Goal: Information Seeking & Learning: Learn about a topic

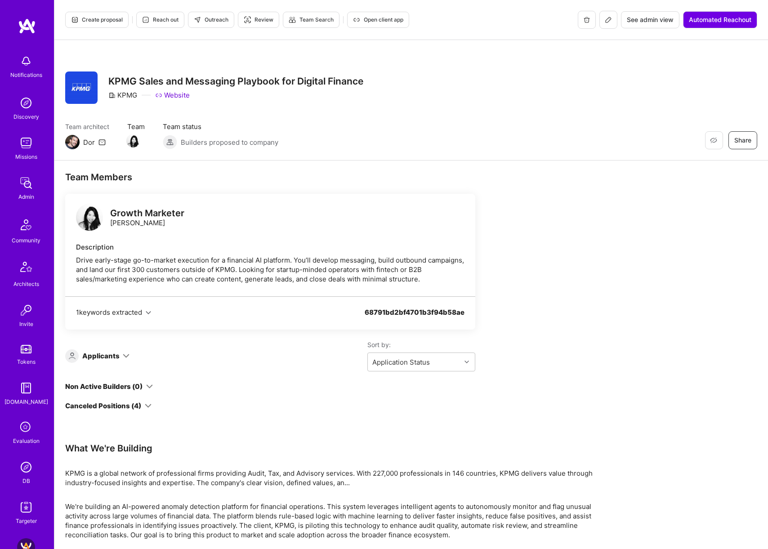
click at [149, 406] on icon at bounding box center [148, 406] width 7 height 7
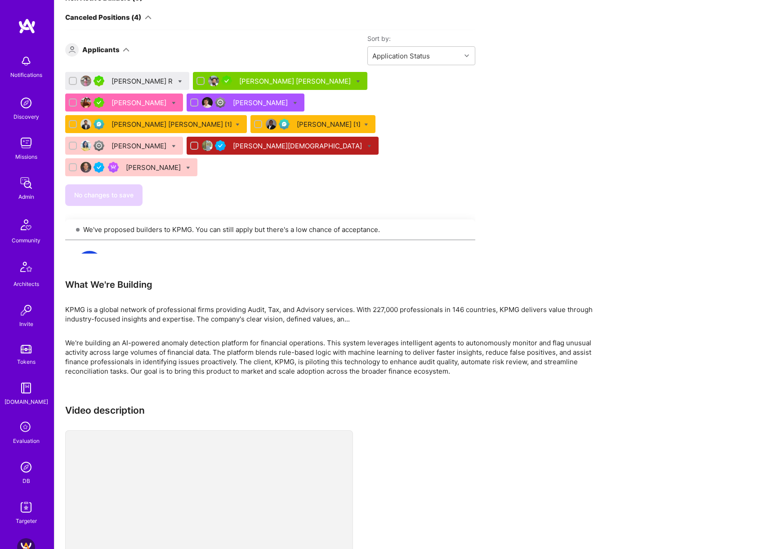
scroll to position [297, 0]
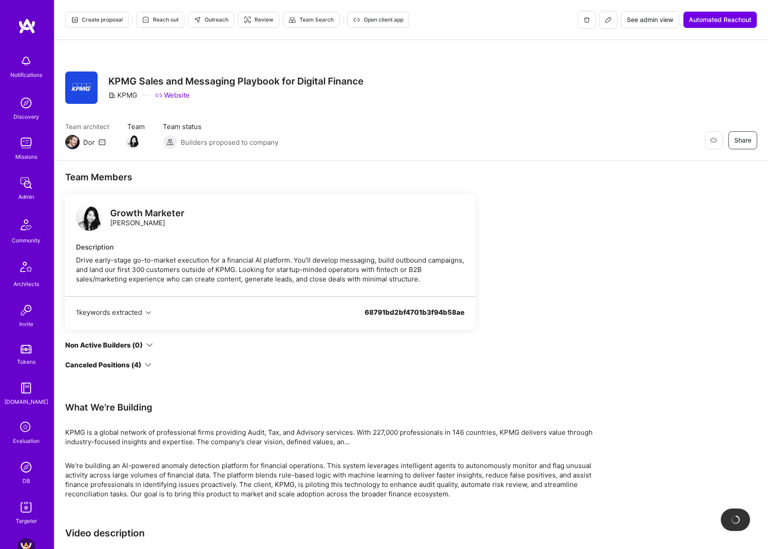
click at [146, 359] on div "Growth Marketer Carleen Pan Description Drive early-stage go-to-market executio…" at bounding box center [270, 282] width 410 height 176
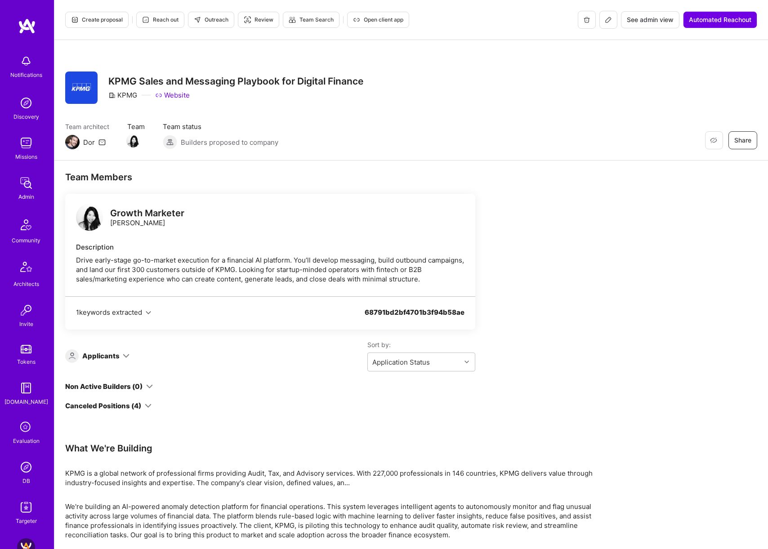
click at [146, 404] on icon at bounding box center [148, 406] width 7 height 7
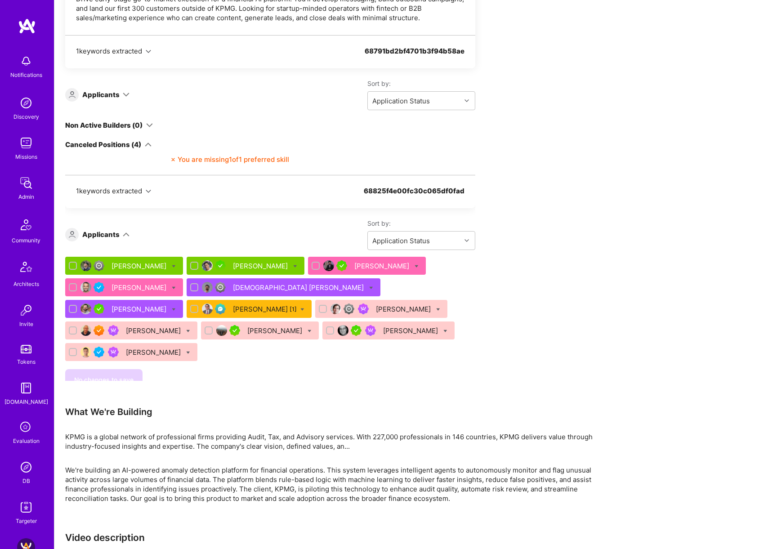
scroll to position [804, 0]
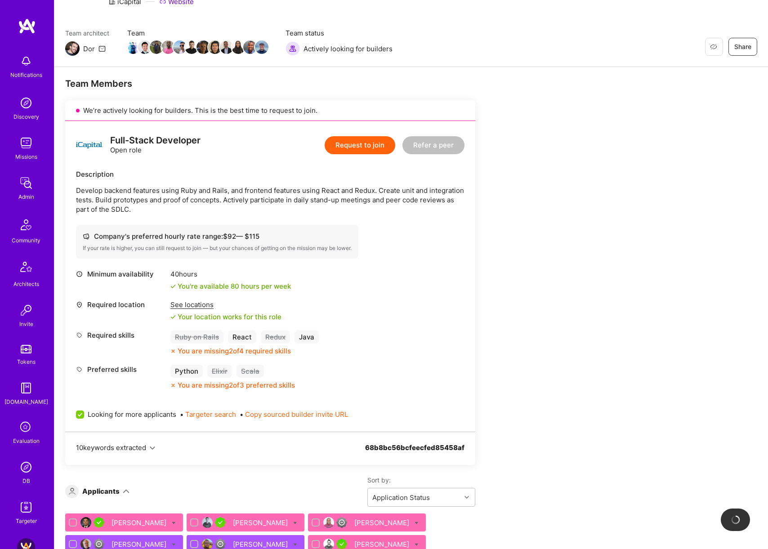
scroll to position [103, 0]
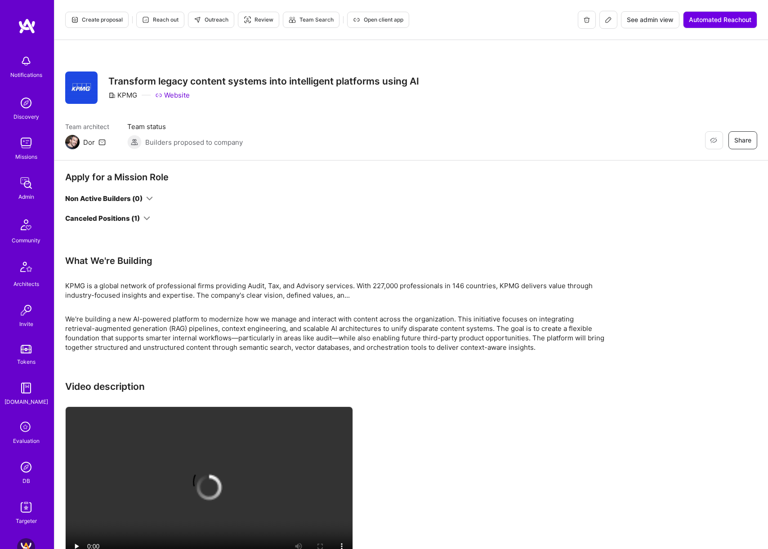
scroll to position [5, 0]
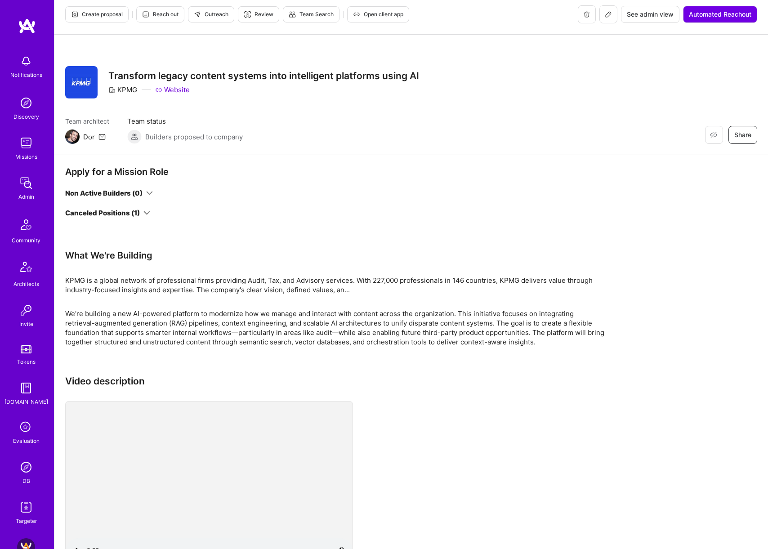
click at [146, 212] on icon at bounding box center [147, 213] width 7 height 7
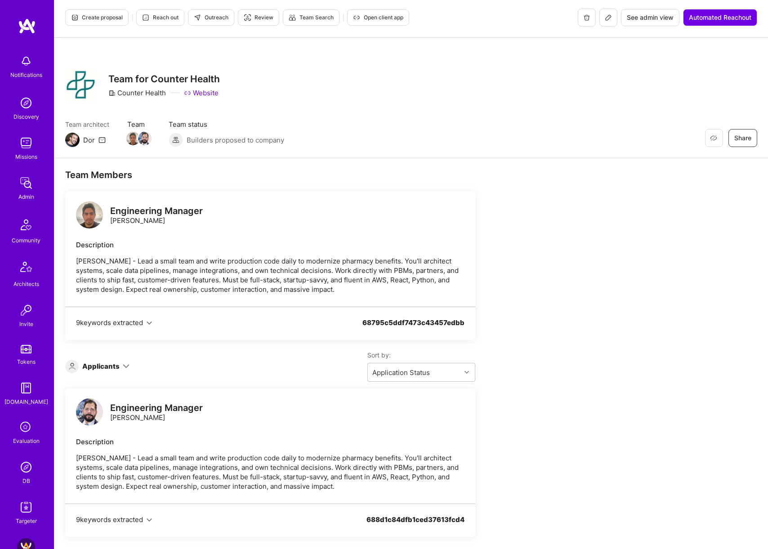
scroll to position [108, 0]
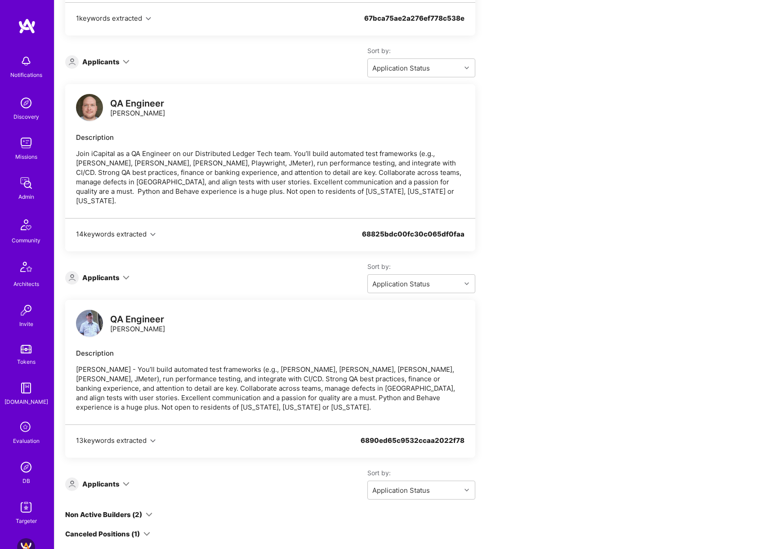
scroll to position [707, 0]
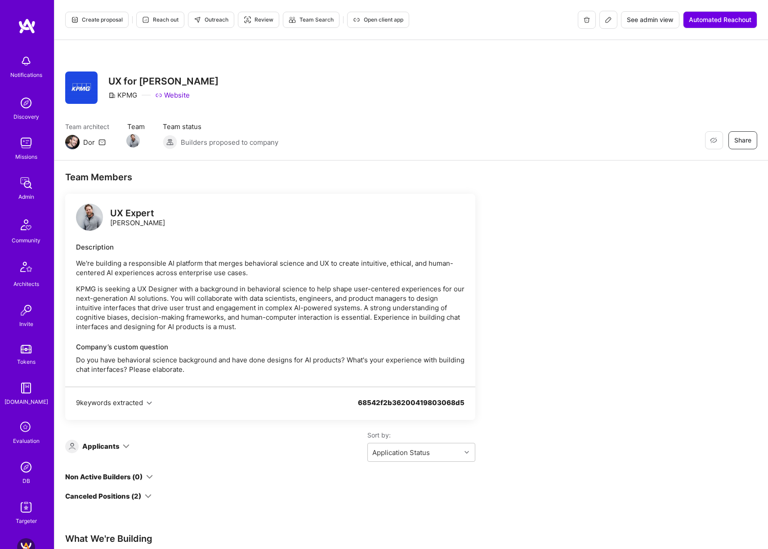
click at [145, 493] on icon at bounding box center [148, 496] width 7 height 7
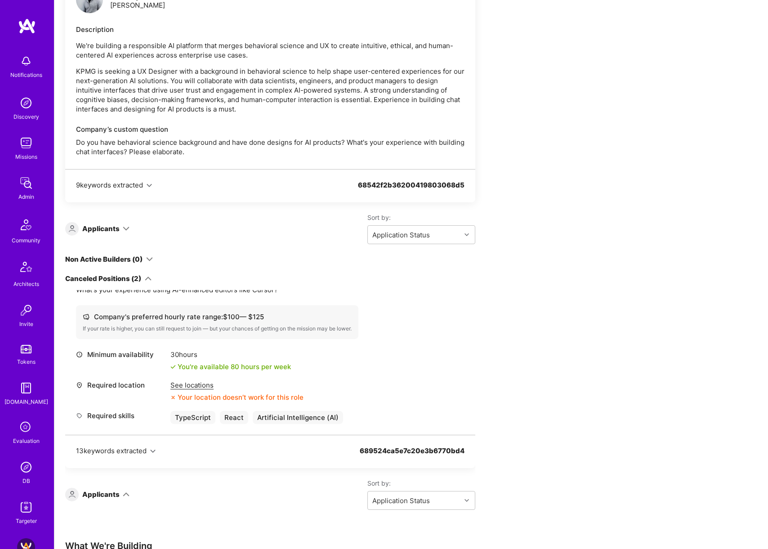
scroll to position [388, 0]
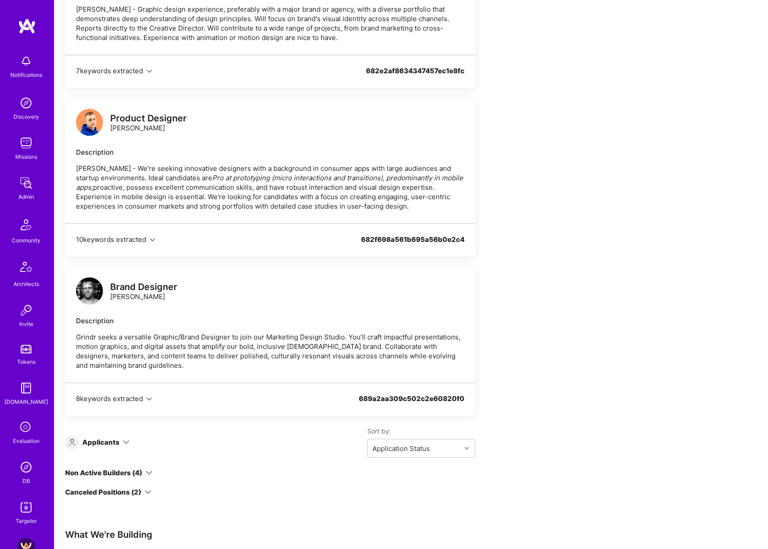
scroll to position [1225, 0]
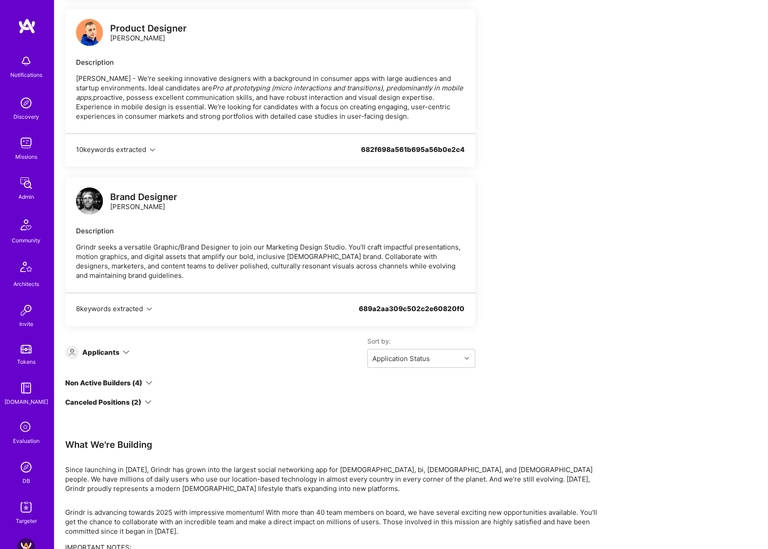
click at [123, 353] on icon at bounding box center [126, 352] width 7 height 7
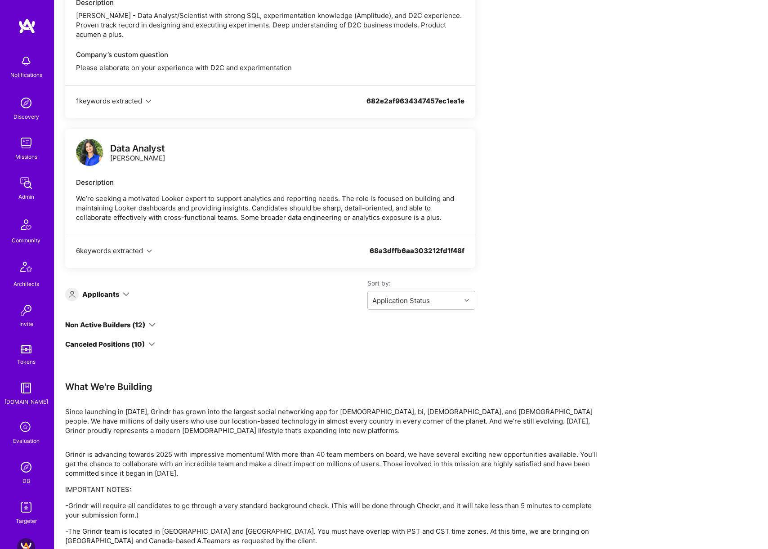
scroll to position [1170, 0]
click at [385, 256] on div "68a3dffb6aa303212fd1f48f" at bounding box center [417, 255] width 95 height 20
click at [387, 254] on div "68a3dffb6aa303212fd1f48f" at bounding box center [417, 255] width 95 height 20
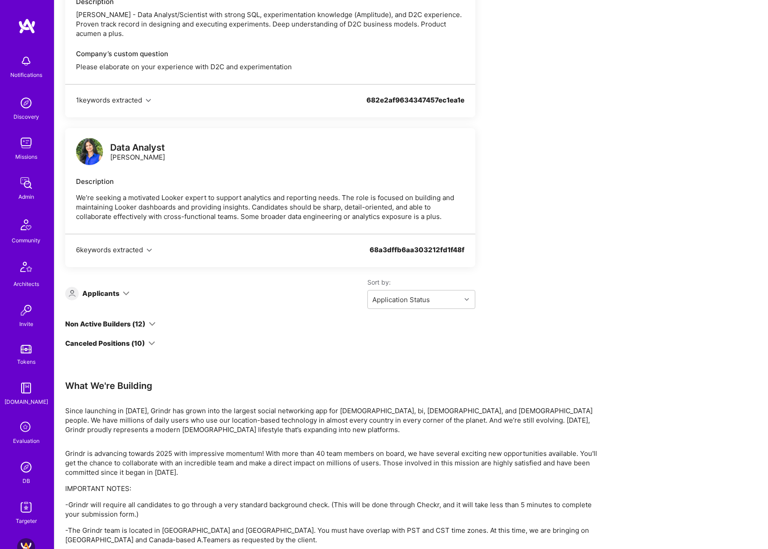
click at [123, 293] on icon at bounding box center [126, 293] width 7 height 7
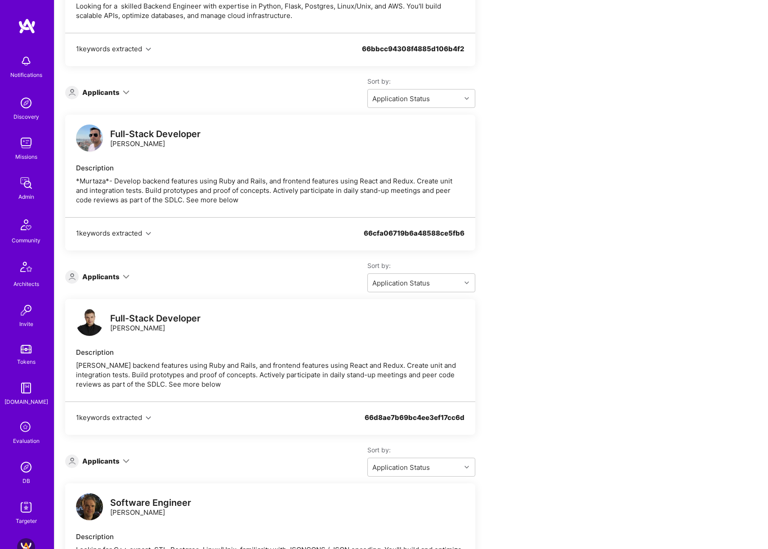
scroll to position [1428, 0]
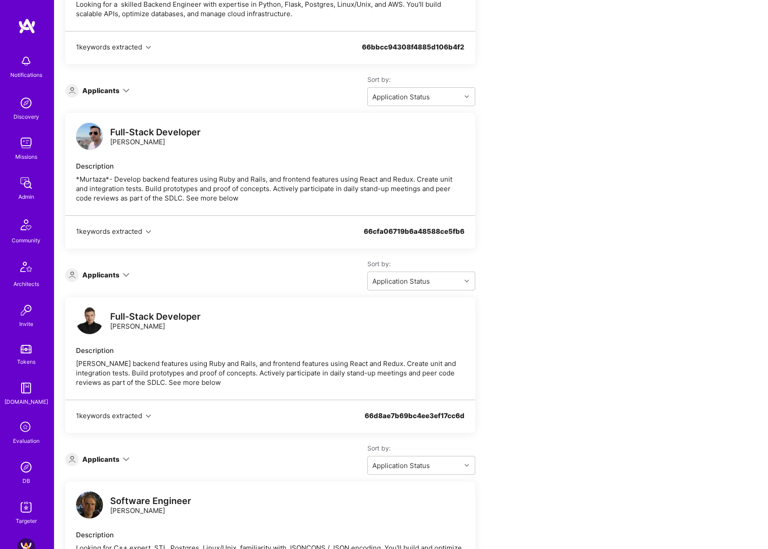
click at [124, 272] on icon at bounding box center [126, 275] width 7 height 7
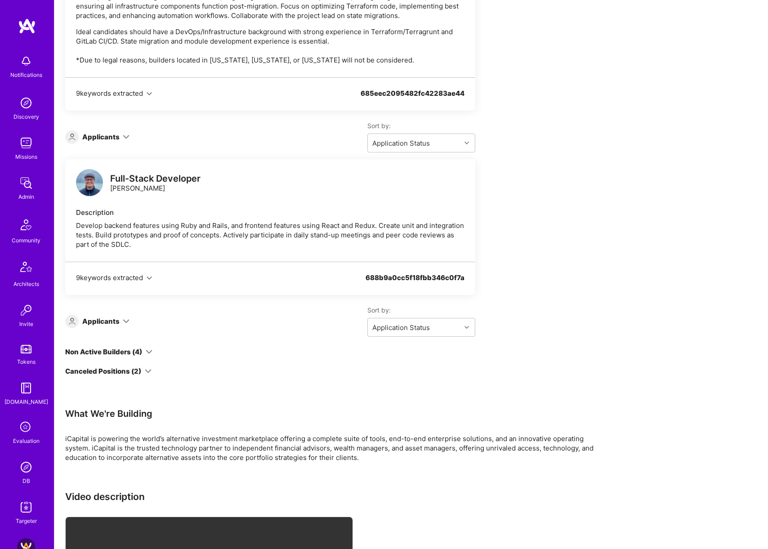
scroll to position [2867, 0]
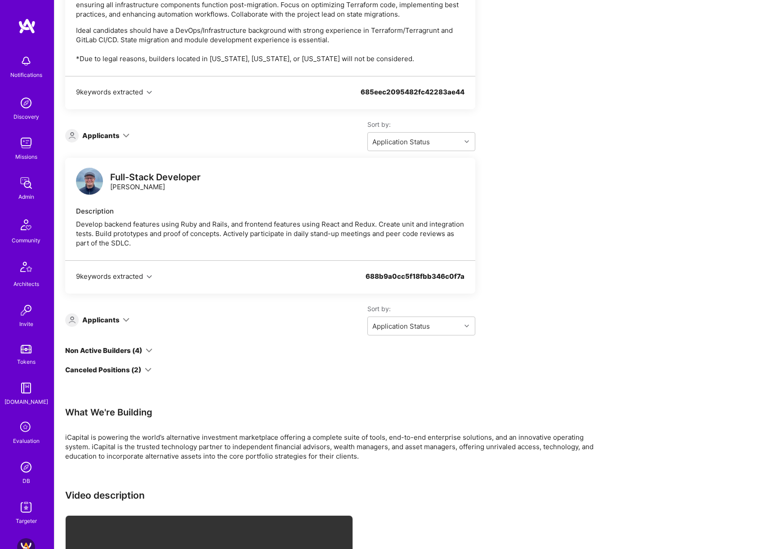
click at [146, 347] on icon at bounding box center [149, 350] width 7 height 7
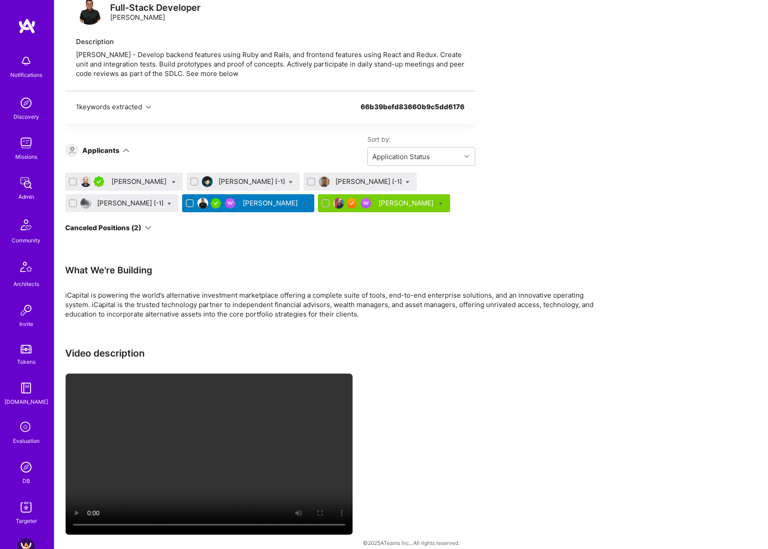
scroll to position [3239, 0]
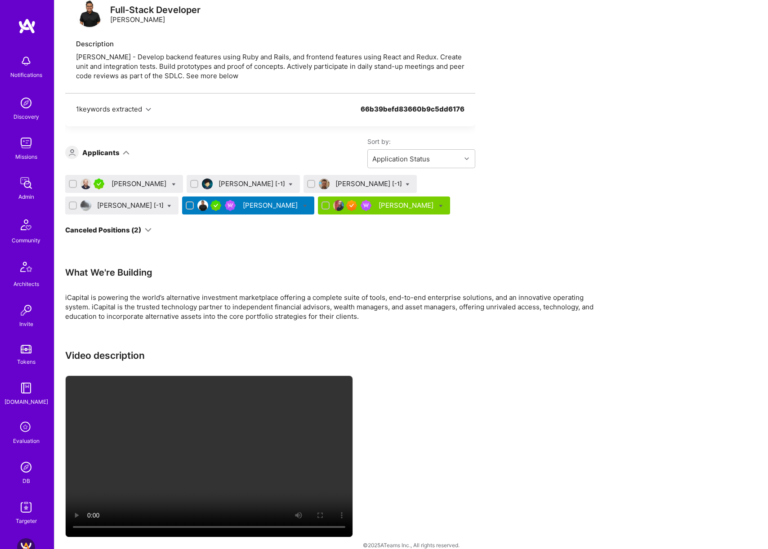
click at [146, 227] on icon at bounding box center [148, 230] width 7 height 7
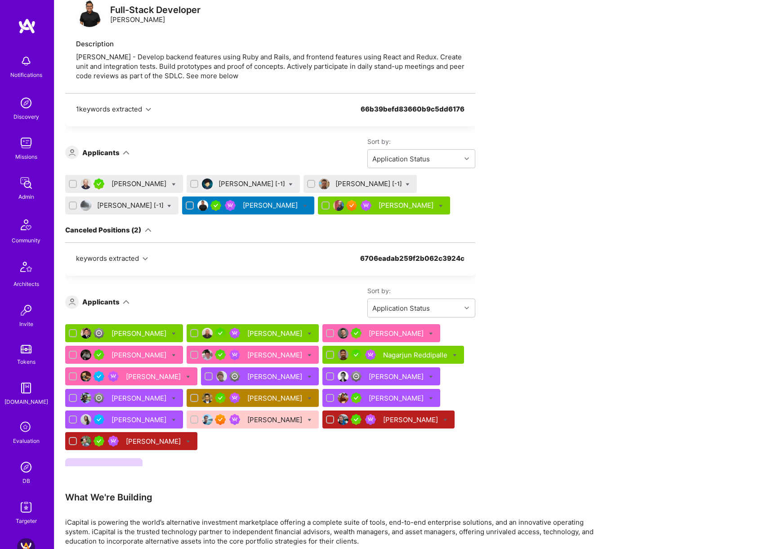
scroll to position [283, 0]
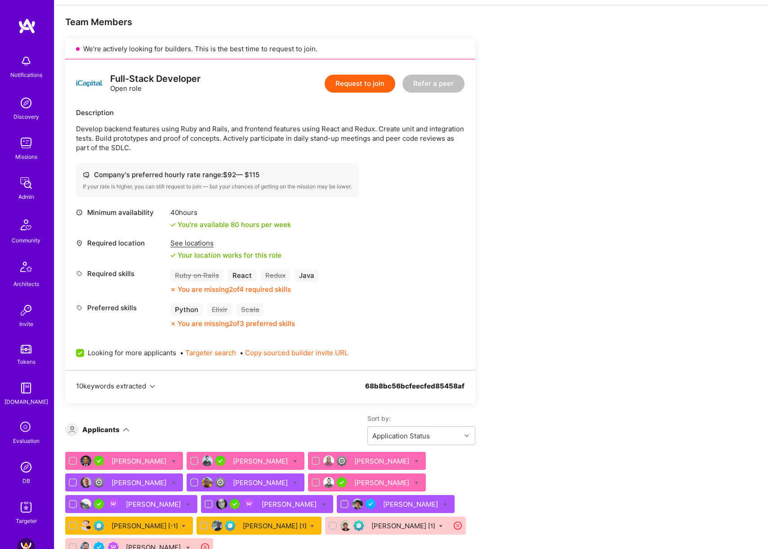
scroll to position [149, 0]
